Goal: Task Accomplishment & Management: Use online tool/utility

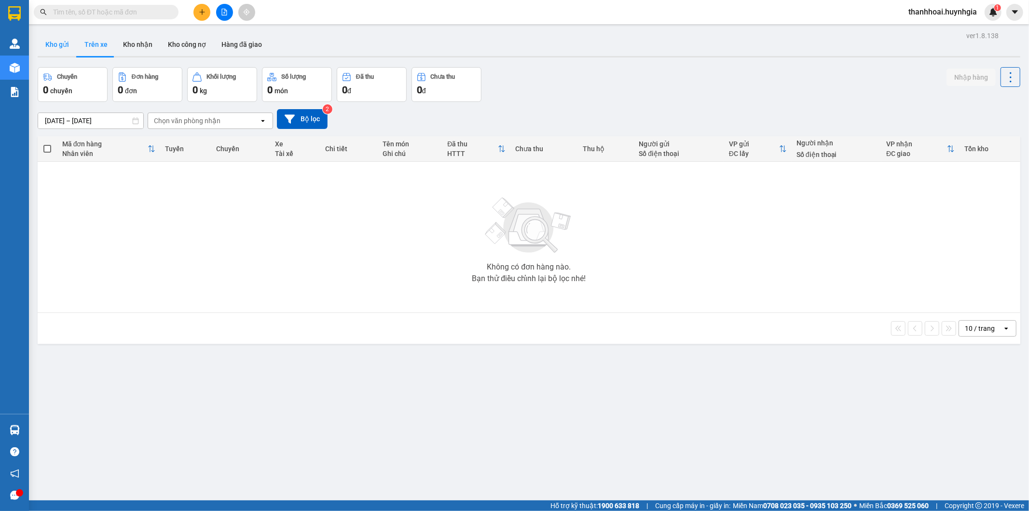
click at [64, 45] on button "Kho gửi" at bounding box center [57, 44] width 39 height 23
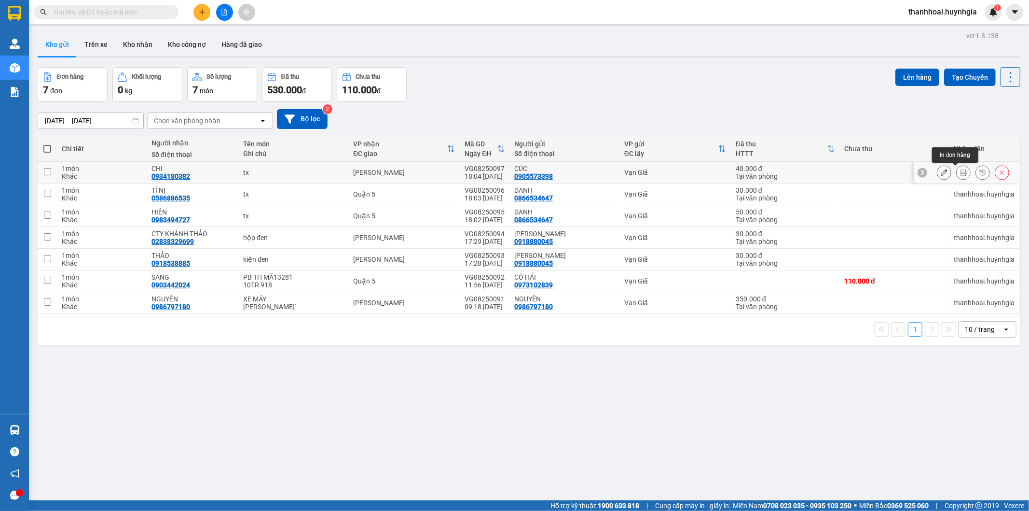
click at [957, 167] on button at bounding box center [964, 172] width 14 height 17
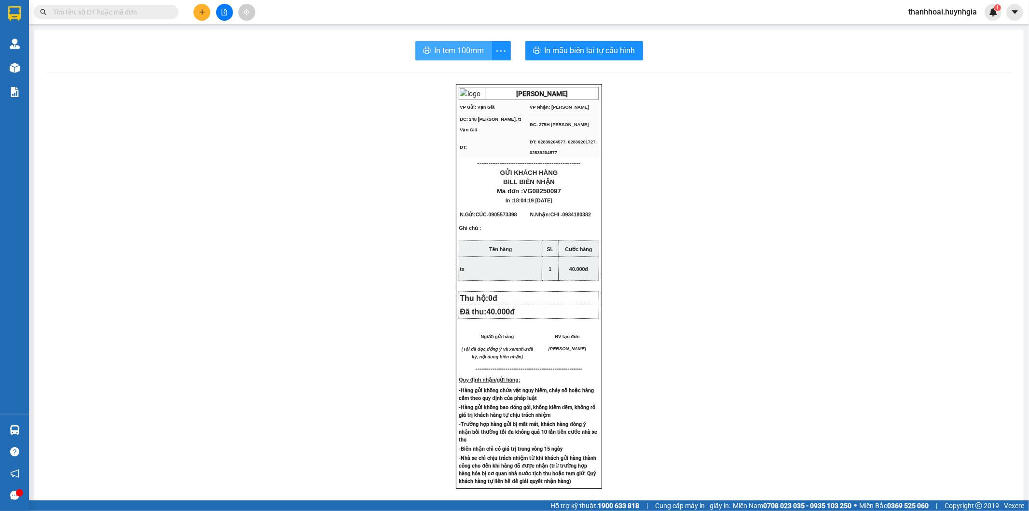
click at [426, 45] on button "In tem 100mm" at bounding box center [453, 50] width 77 height 19
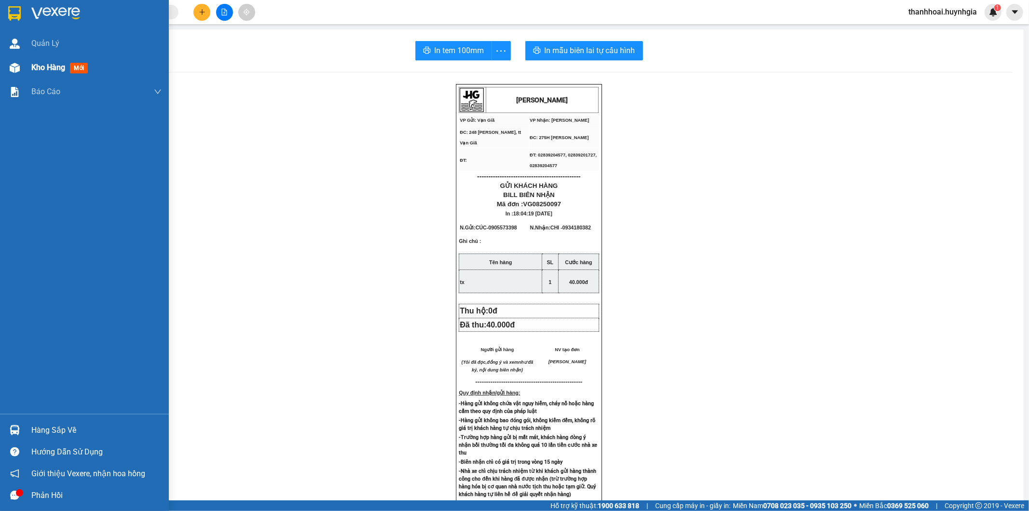
click at [19, 65] on img at bounding box center [15, 68] width 10 height 10
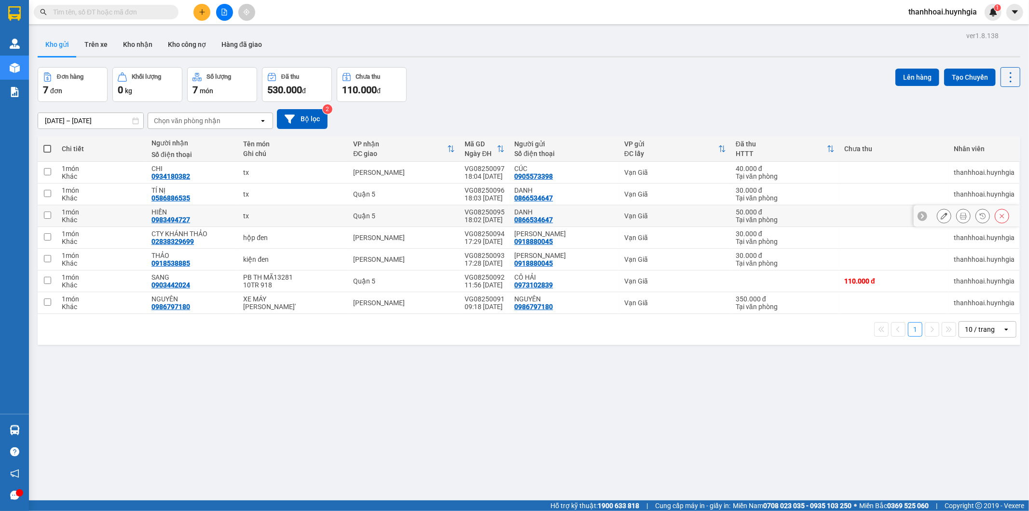
click at [960, 219] on icon at bounding box center [963, 215] width 7 height 7
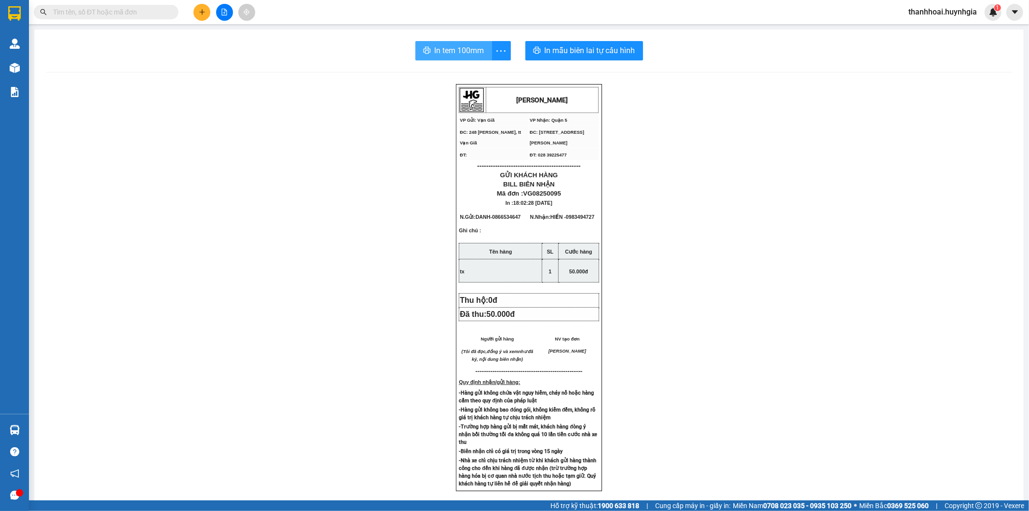
click at [451, 47] on span "In tem 100mm" at bounding box center [460, 50] width 50 height 12
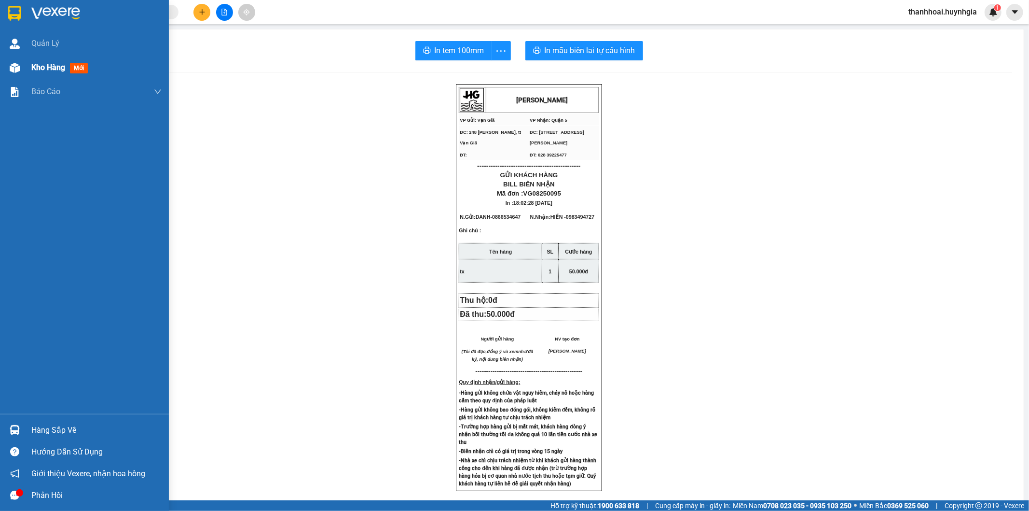
click at [27, 66] on div "Kho hàng mới" at bounding box center [84, 67] width 169 height 24
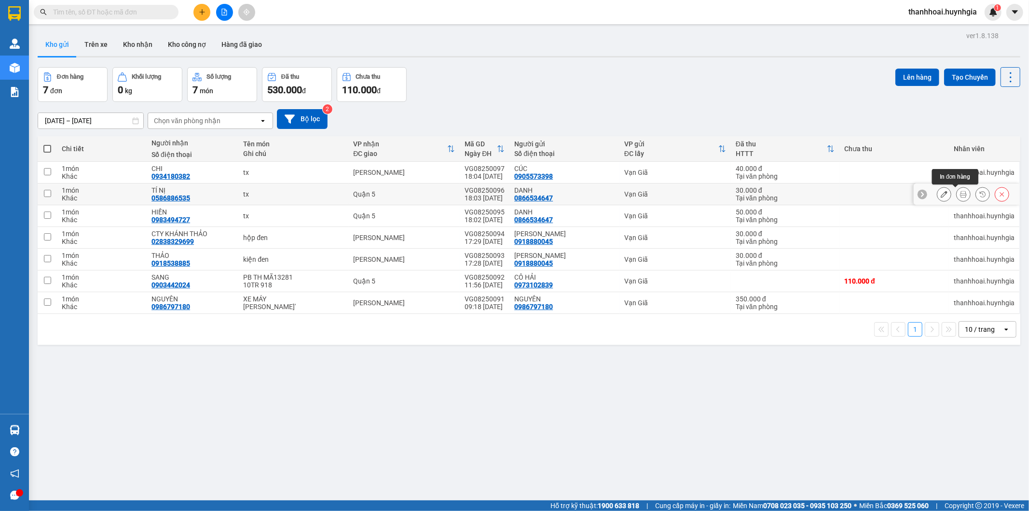
click at [960, 193] on icon at bounding box center [963, 194] width 7 height 7
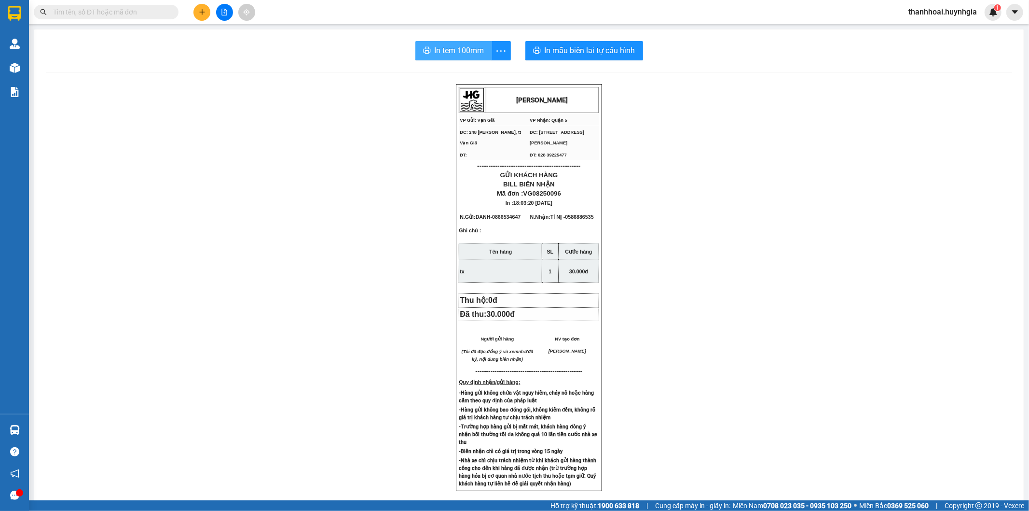
click at [435, 51] on span "In tem 100mm" at bounding box center [460, 50] width 50 height 12
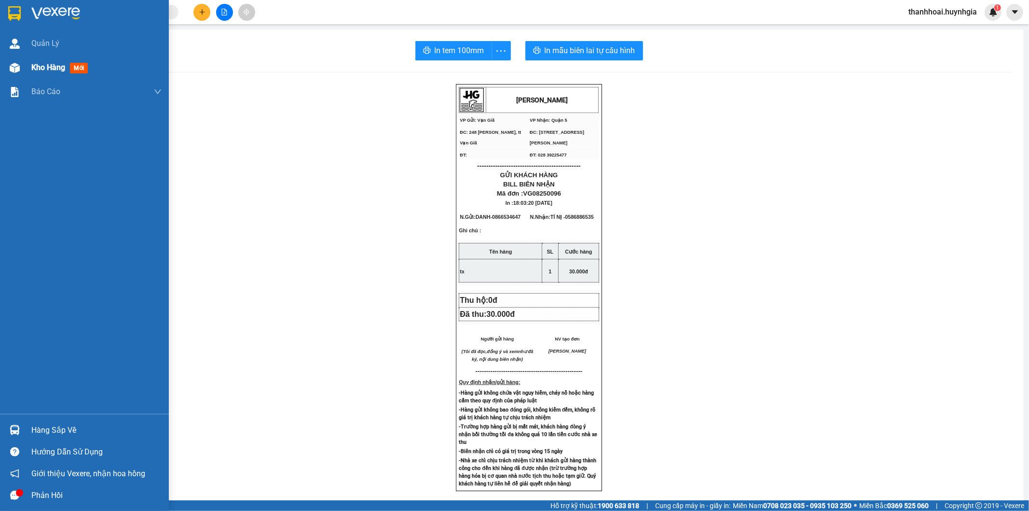
click at [8, 61] on div at bounding box center [14, 67] width 17 height 17
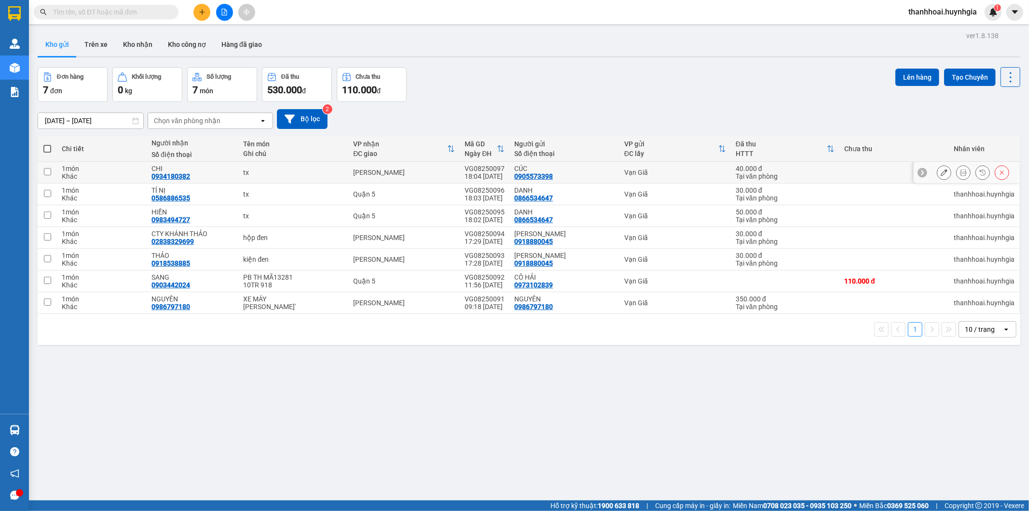
click at [960, 172] on icon at bounding box center [963, 172] width 7 height 7
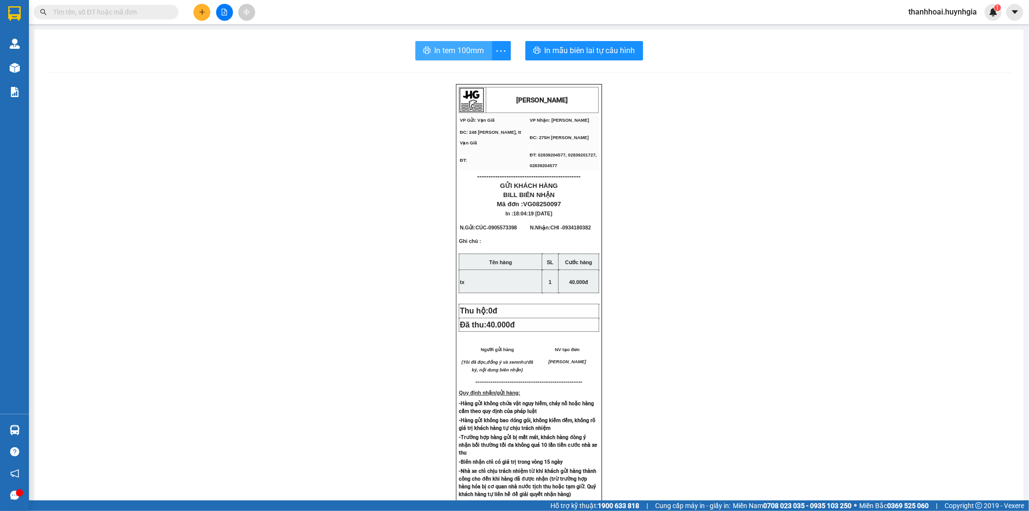
click at [445, 53] on span "In tem 100mm" at bounding box center [460, 50] width 50 height 12
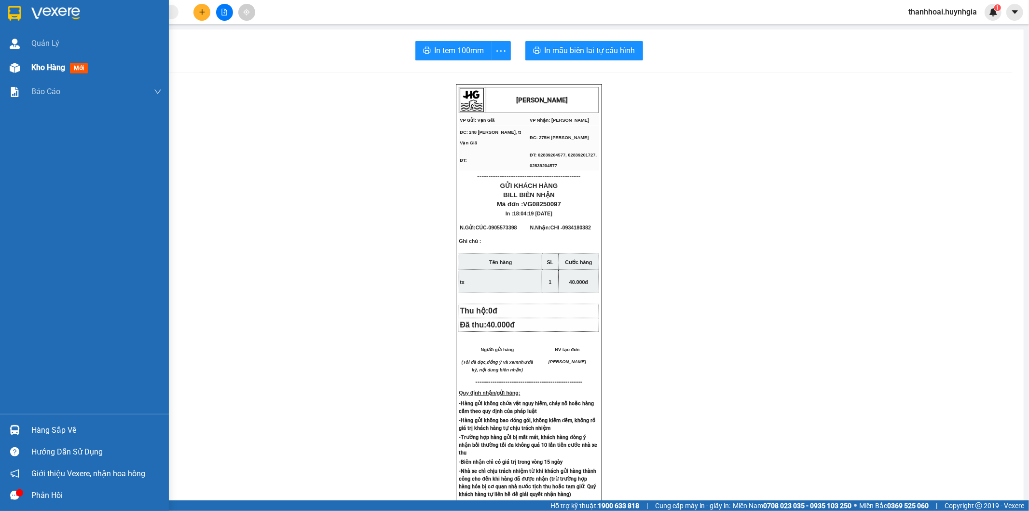
click at [0, 66] on div "Kho hàng mới" at bounding box center [84, 67] width 169 height 24
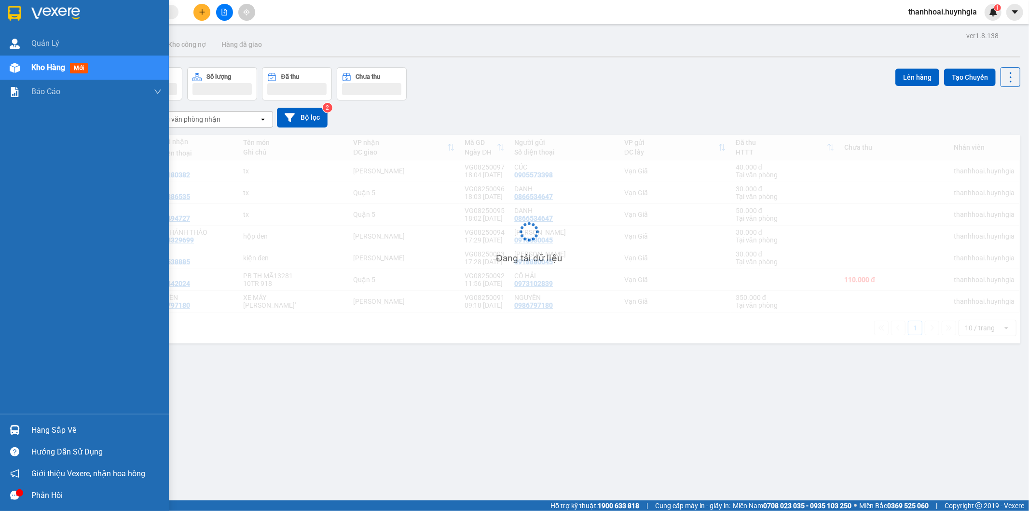
click at [22, 71] on div at bounding box center [14, 67] width 17 height 17
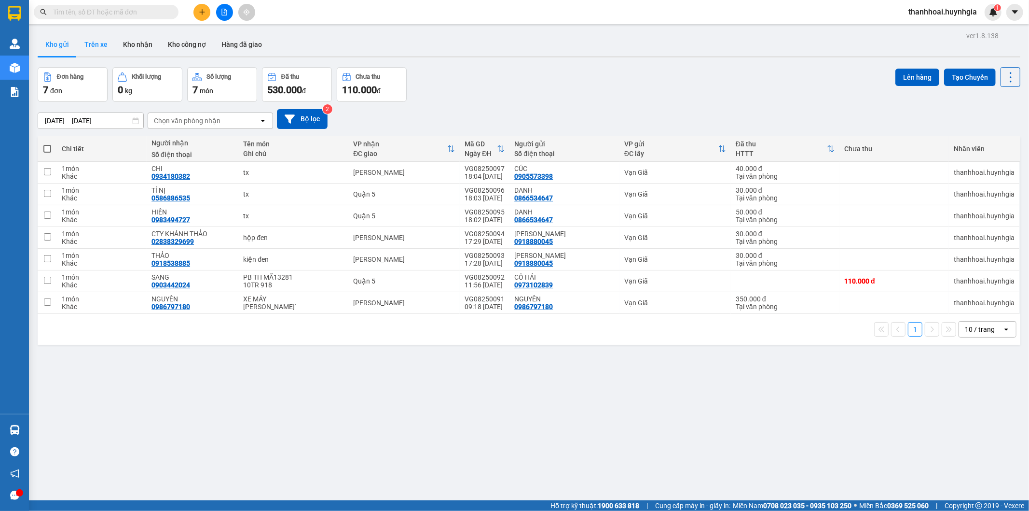
click at [102, 43] on button "Trên xe" at bounding box center [96, 44] width 39 height 23
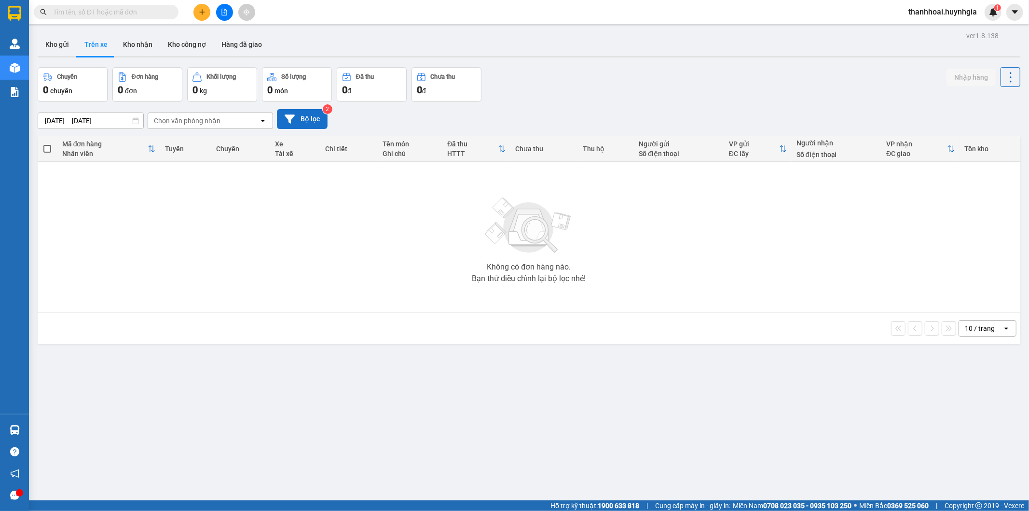
click at [302, 112] on button "Bộ lọc" at bounding box center [302, 119] width 51 height 20
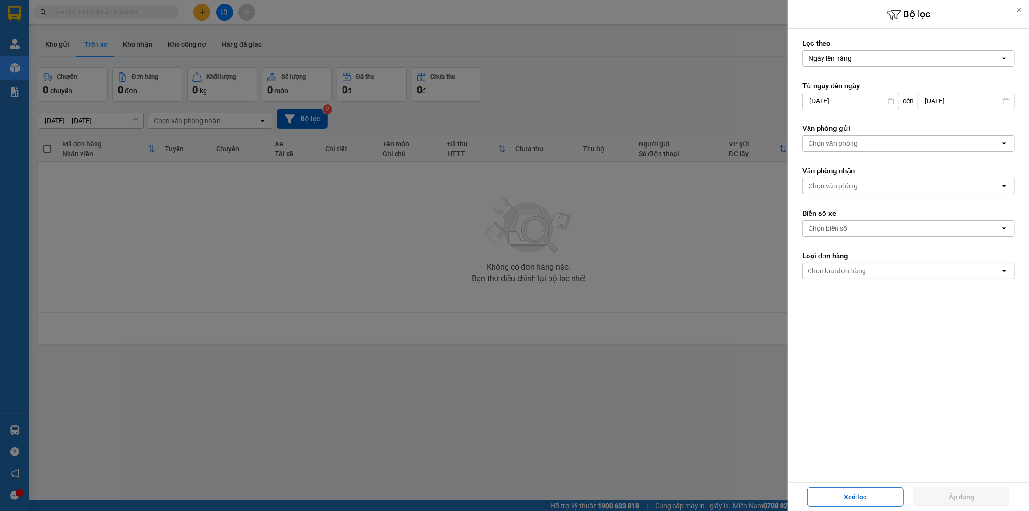
drag, startPoint x: 856, startPoint y: 138, endPoint x: 856, endPoint y: 148, distance: 10.1
click at [856, 139] on div "Chọn văn phòng" at bounding box center [833, 143] width 49 height 10
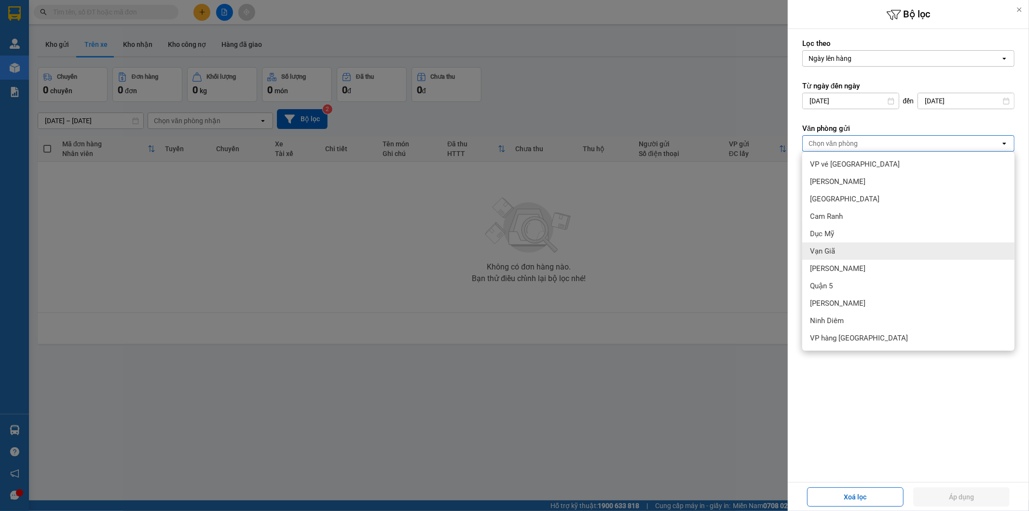
click at [838, 246] on div "Vạn Giã" at bounding box center [908, 250] width 212 height 17
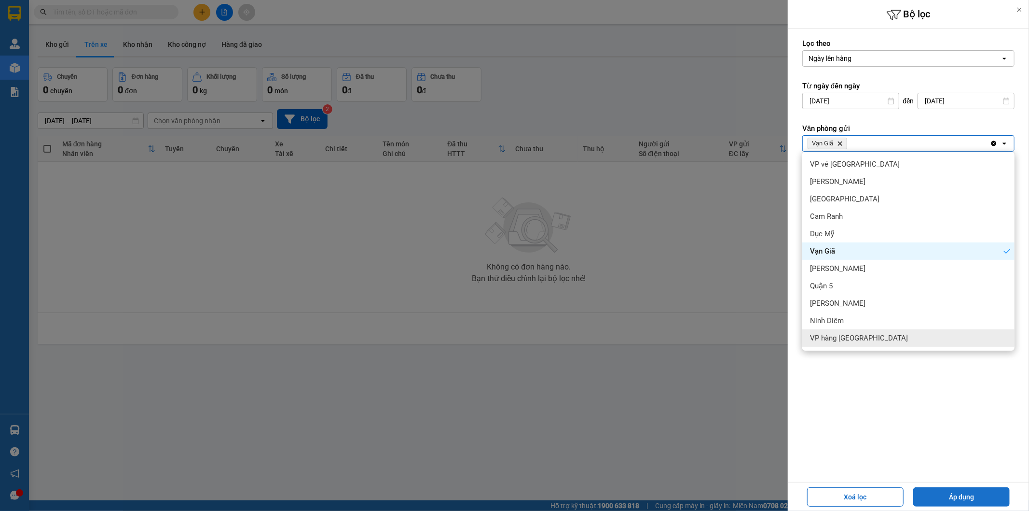
drag, startPoint x: 944, startPoint y: 494, endPoint x: 933, endPoint y: 493, distance: 11.1
click at [944, 495] on button "Áp dụng" at bounding box center [961, 496] width 97 height 19
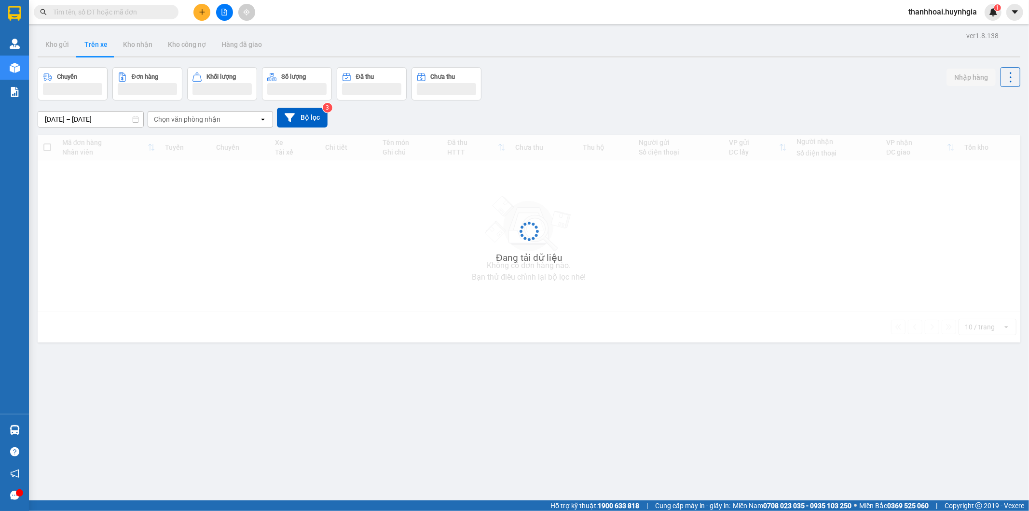
drag, startPoint x: 507, startPoint y: 417, endPoint x: 495, endPoint y: 413, distance: 13.1
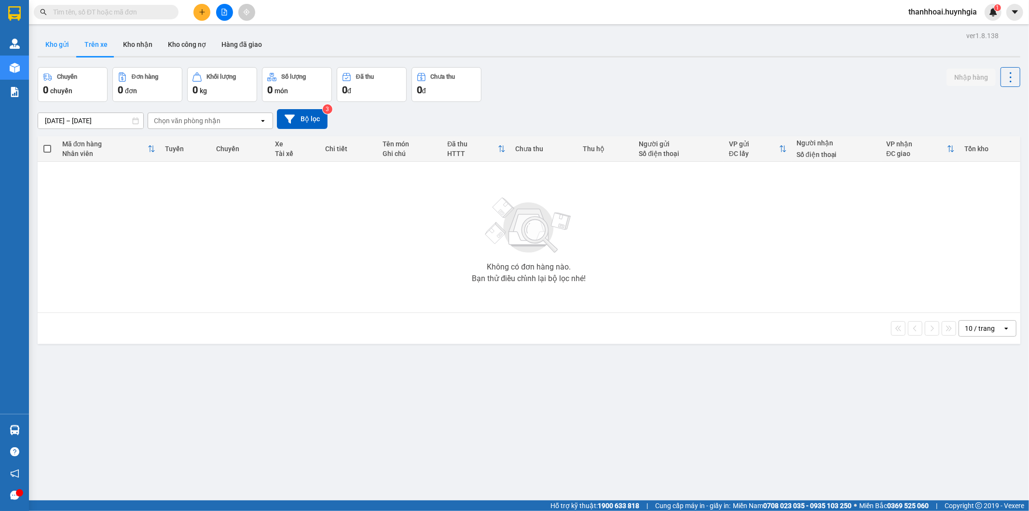
click at [45, 47] on button "Kho gửi" at bounding box center [57, 44] width 39 height 23
